Goal: Check status: Check status

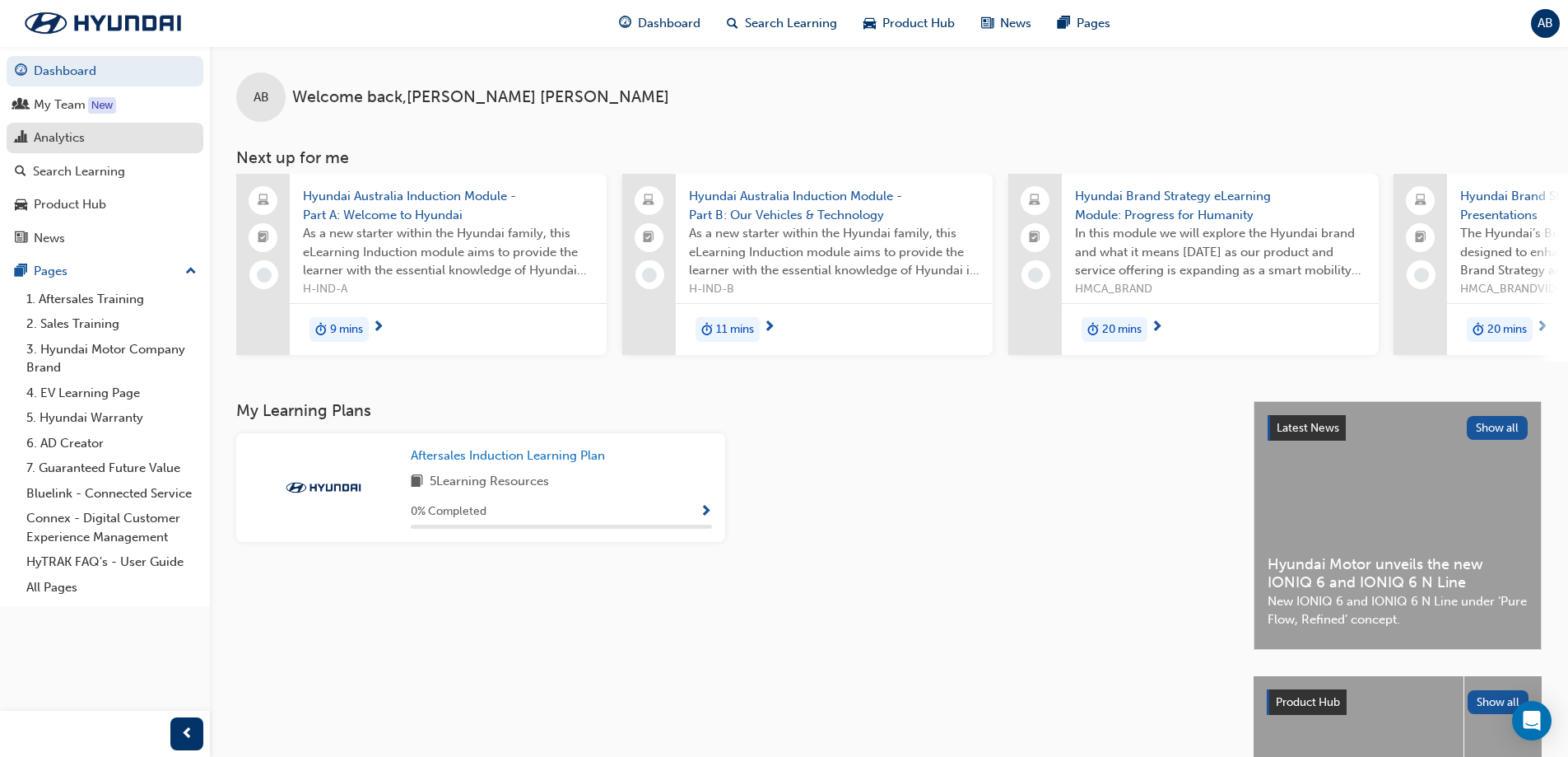
click at [74, 141] on div "Analytics" at bounding box center [59, 137] width 51 height 19
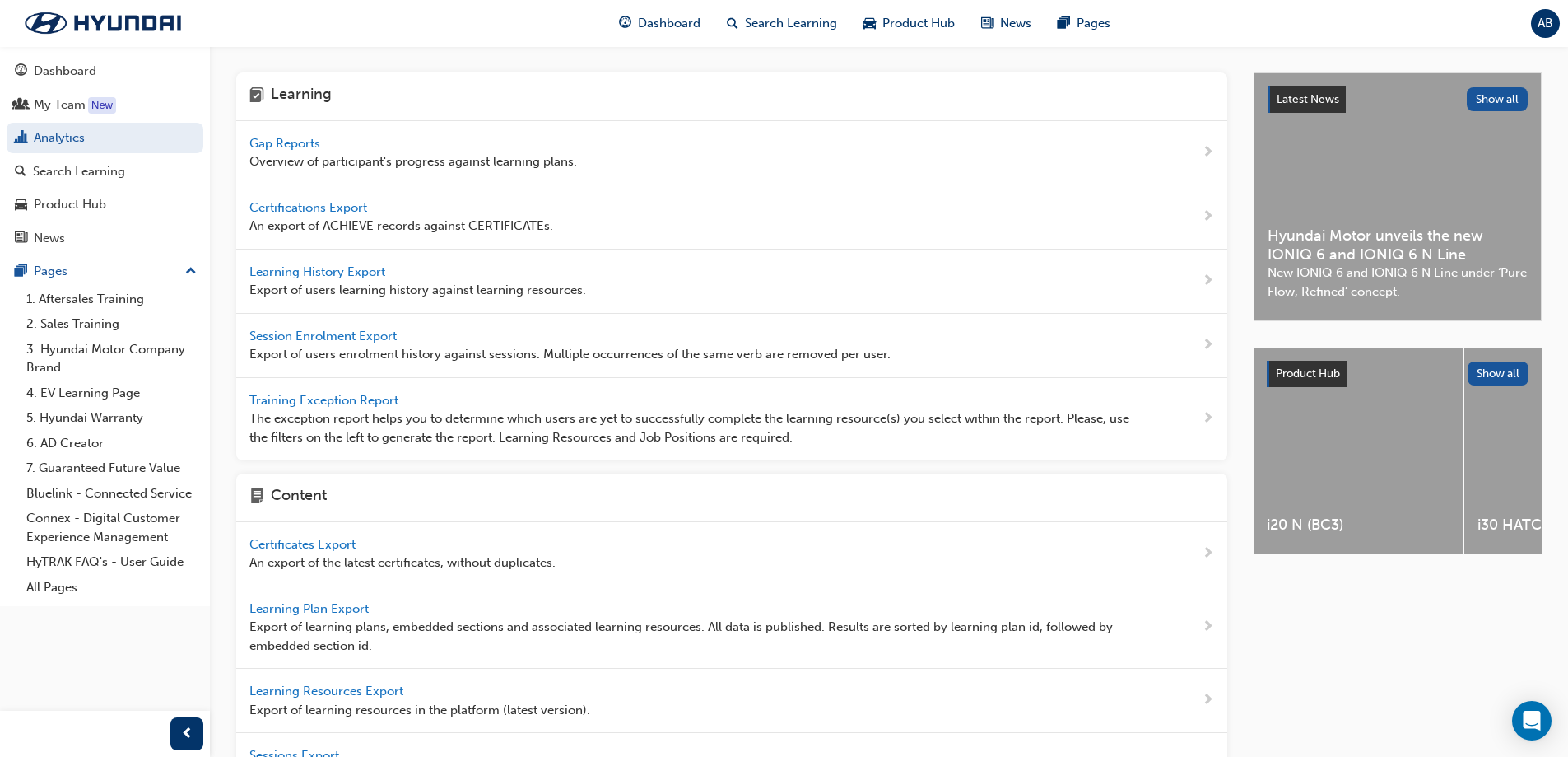
click at [314, 146] on span "Gap Reports" at bounding box center [286, 143] width 74 height 15
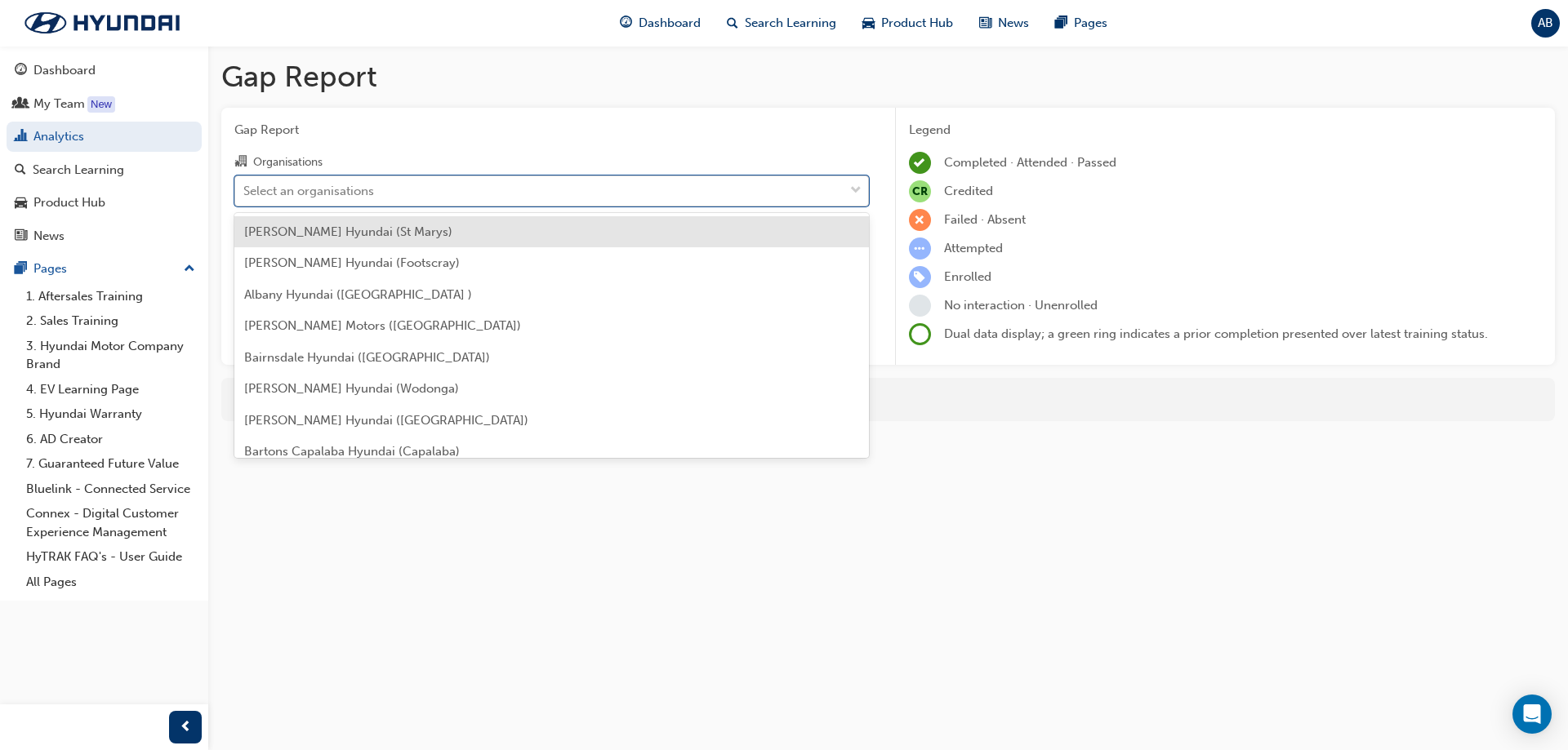
click at [346, 193] on div "Select an organisations" at bounding box center [308, 189] width 130 height 18
click at [245, 193] on input "Organisations option [PERSON_NAME] Hyundai (St Marys) focused, 1 of 182. 182 re…" at bounding box center [244, 189] width 2 height 14
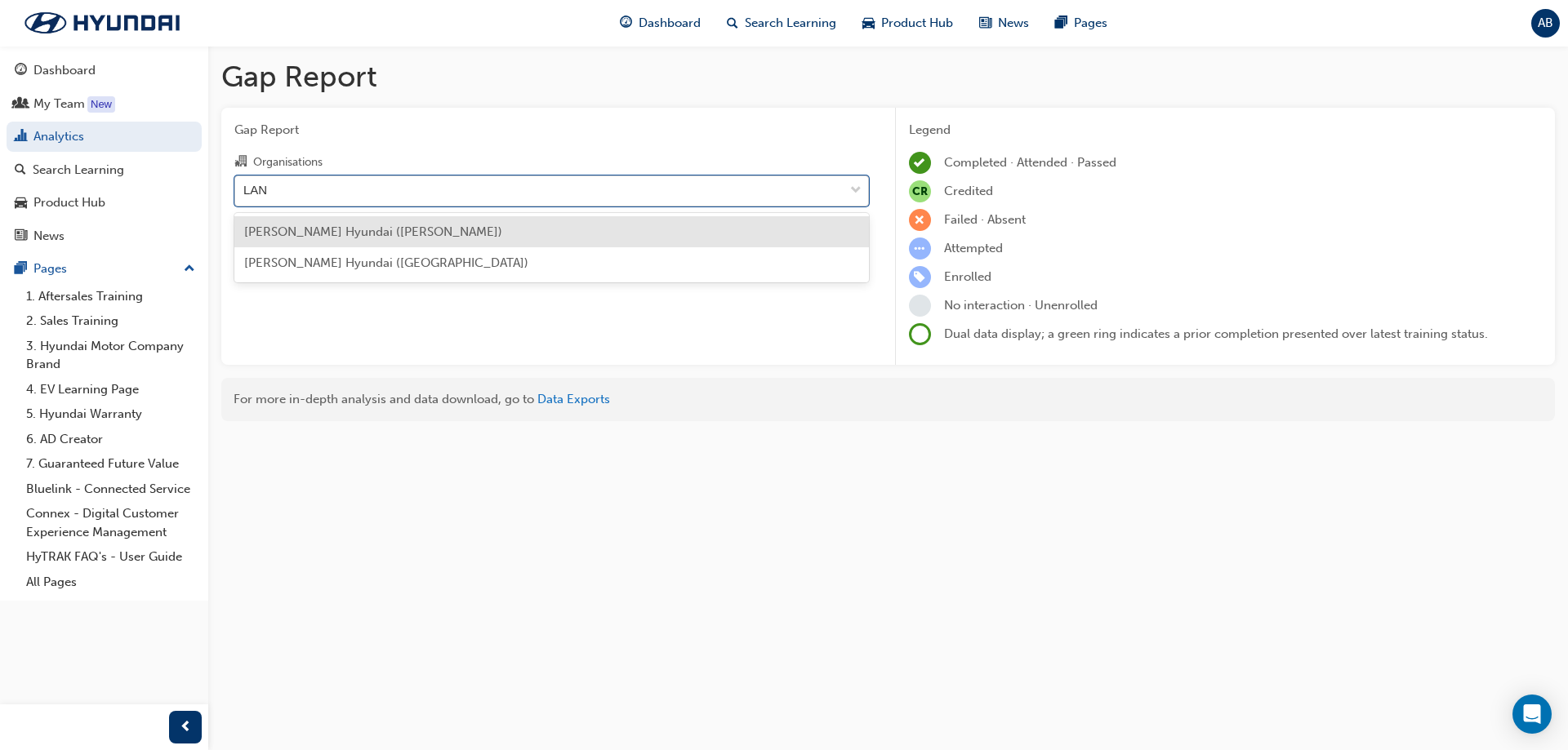
type input "[PERSON_NAME]"
click at [346, 232] on span "[PERSON_NAME] Hyundai ([PERSON_NAME])" at bounding box center [372, 231] width 258 height 15
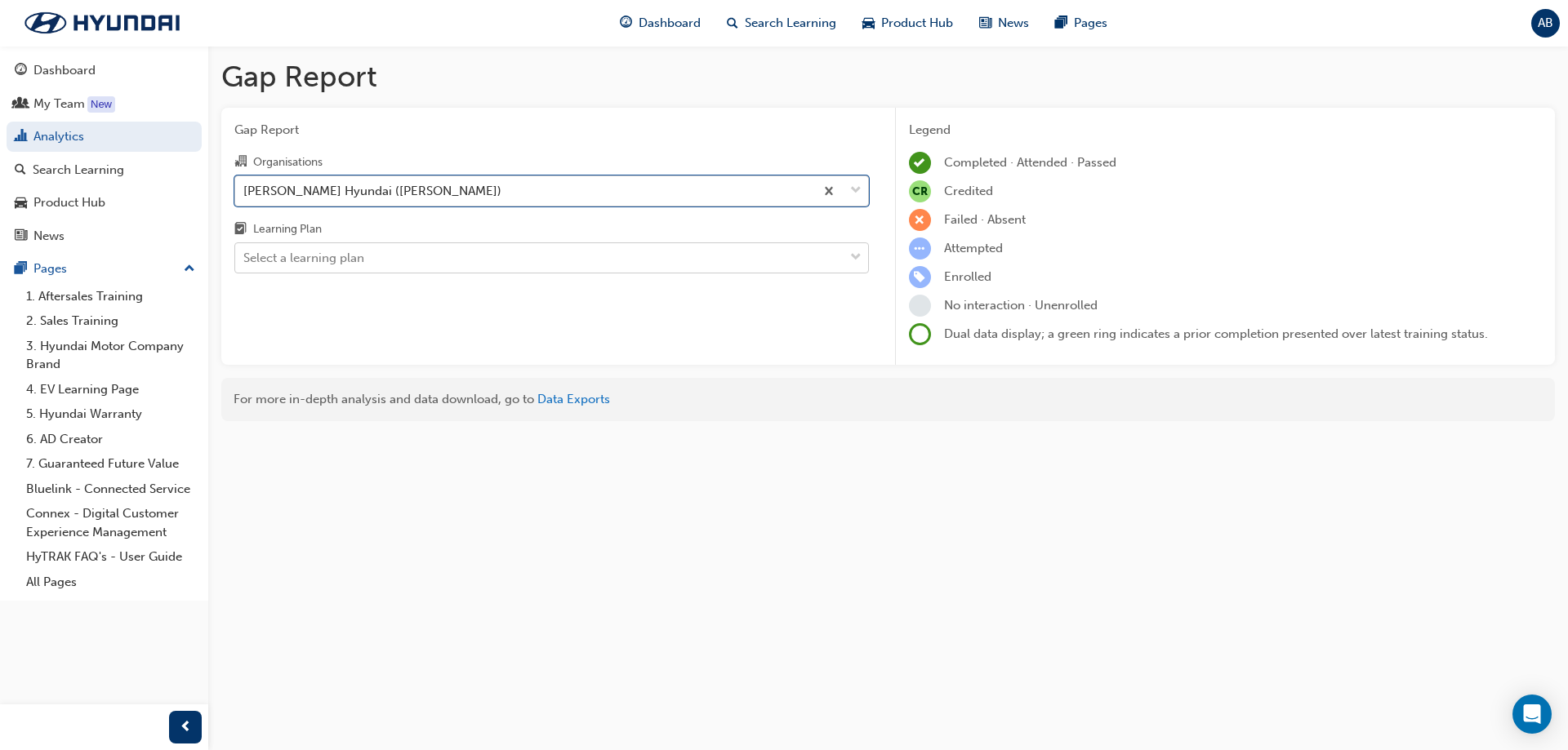
click at [349, 257] on div "Select a learning plan" at bounding box center [303, 257] width 121 height 18
click at [245, 257] on input "Learning Plan Select a learning plan" at bounding box center [244, 257] width 2 height 14
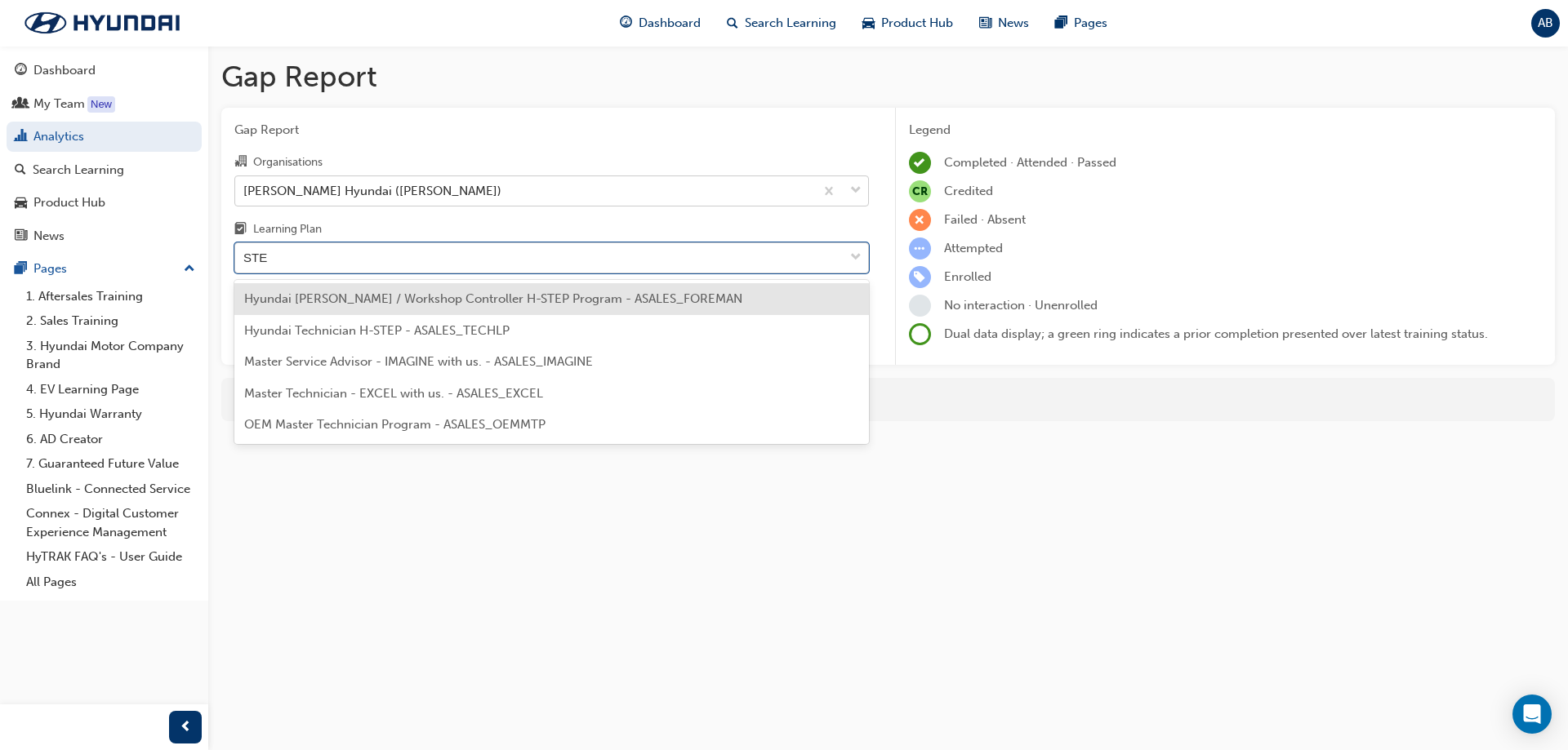
type input "STEP"
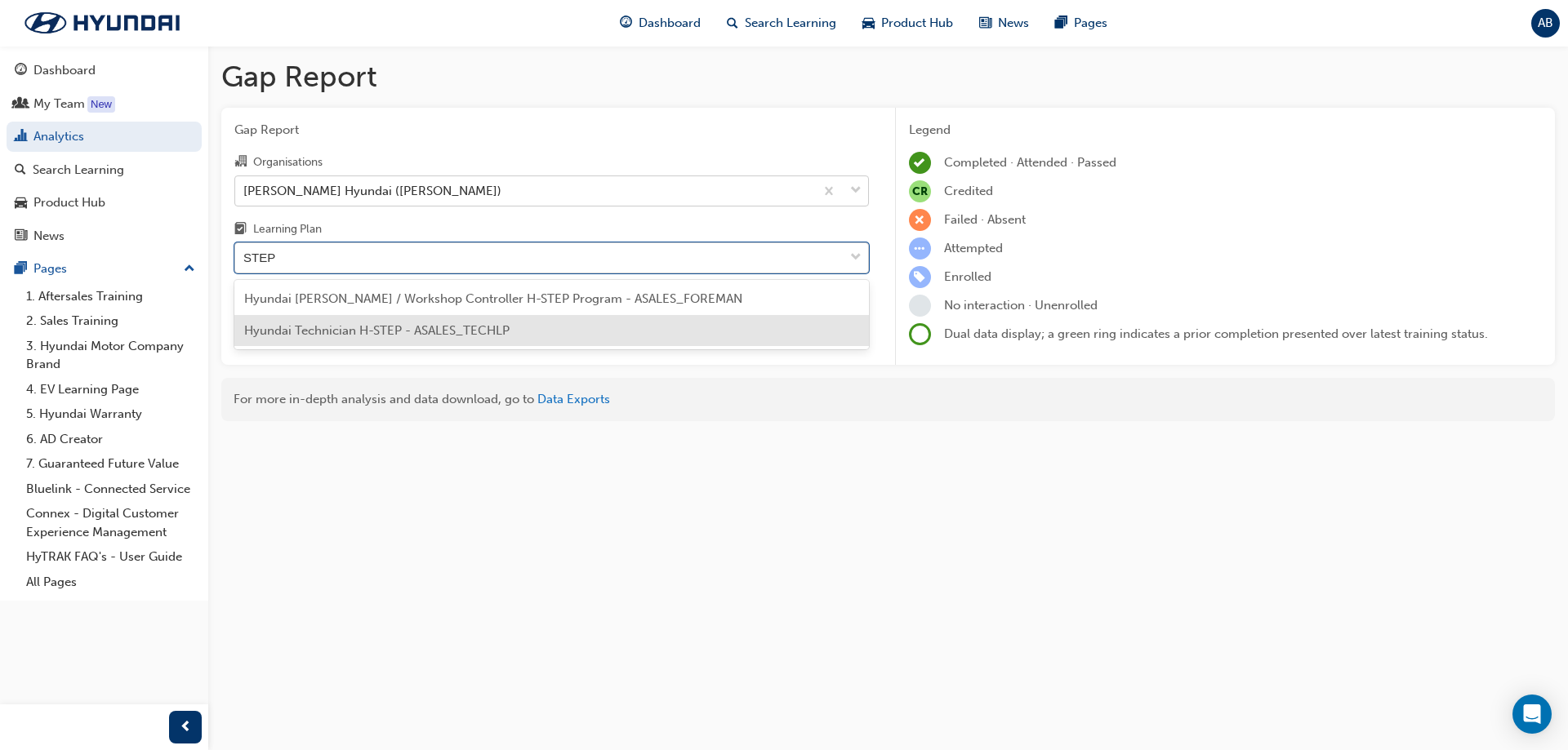
click at [339, 339] on div "Hyundai Technician H-STEP - ASALES_TECHLP" at bounding box center [551, 330] width 635 height 32
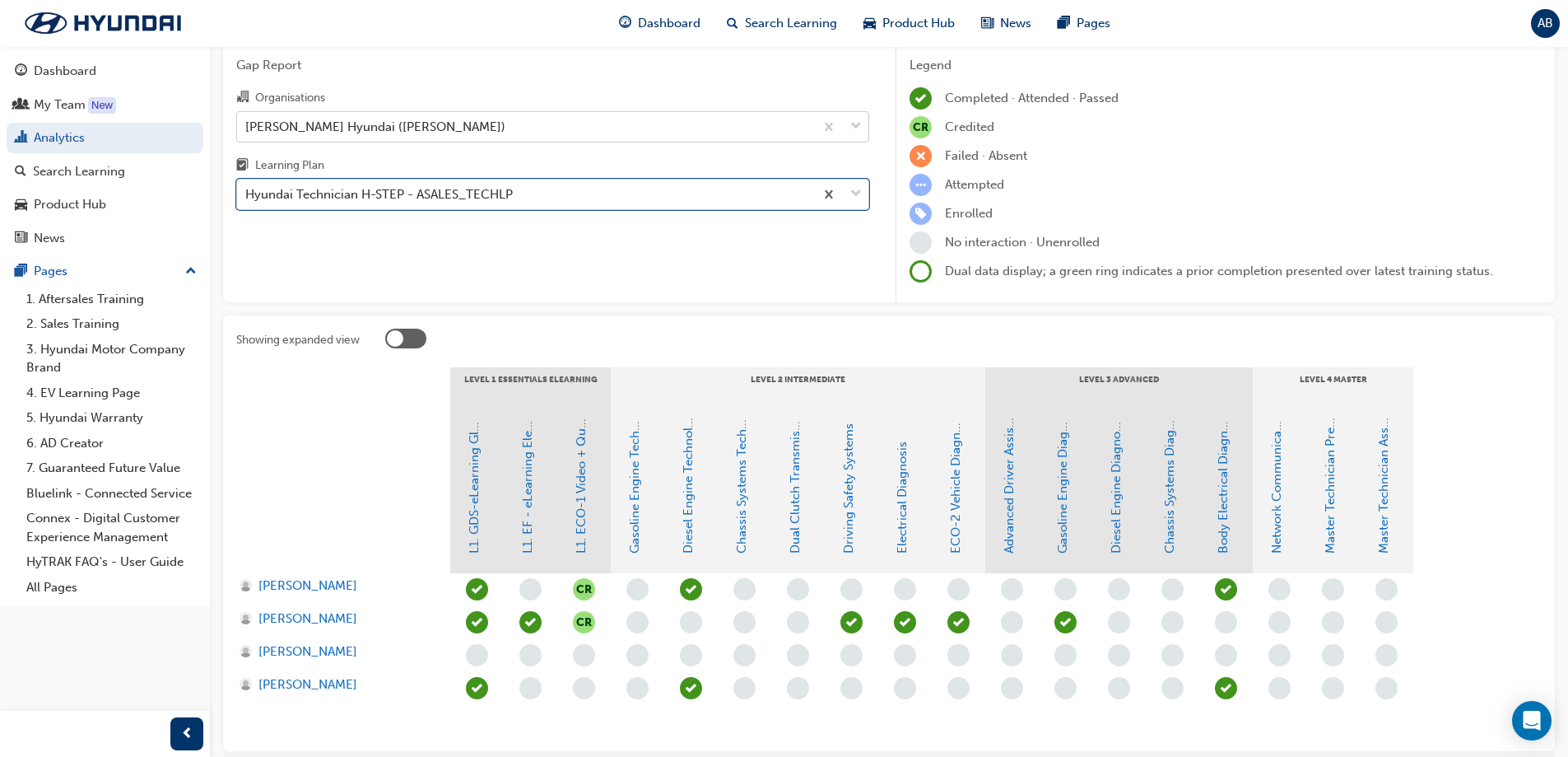
scroll to position [165, 0]
